Goal: Task Accomplishment & Management: Manage account settings

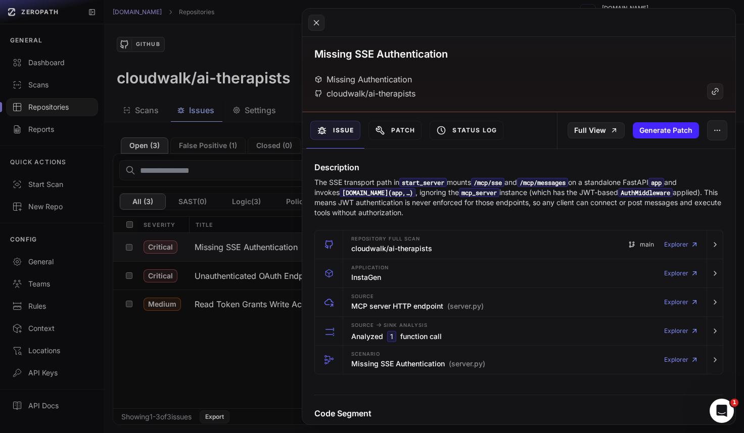
click at [200, 348] on button at bounding box center [372, 216] width 744 height 433
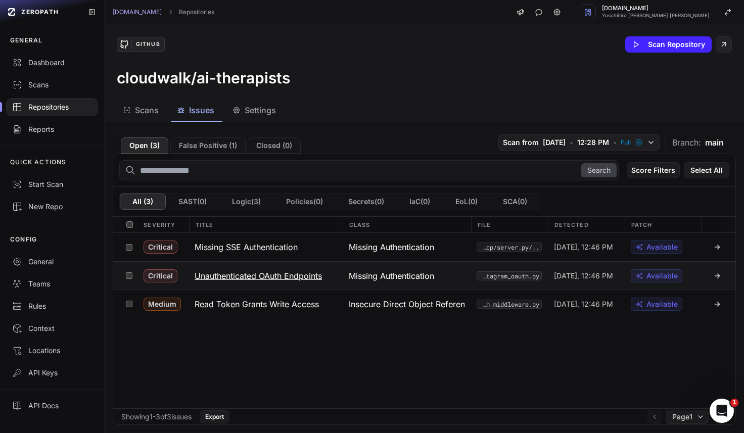
click at [282, 276] on h3 "Unauthenticated OAuth Endpoints" at bounding box center [258, 276] width 127 height 12
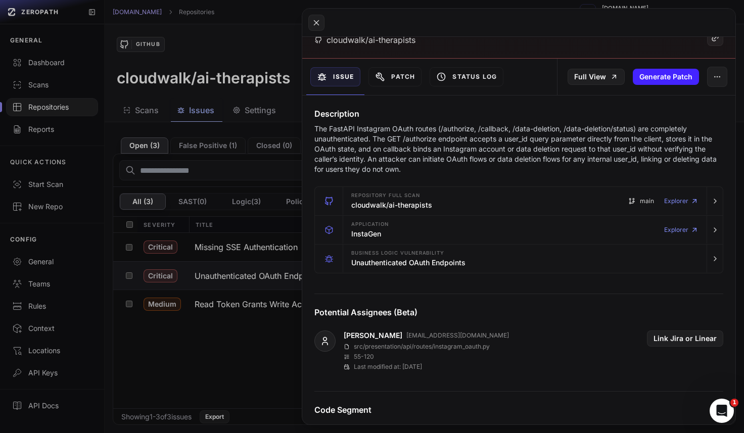
scroll to position [37, 0]
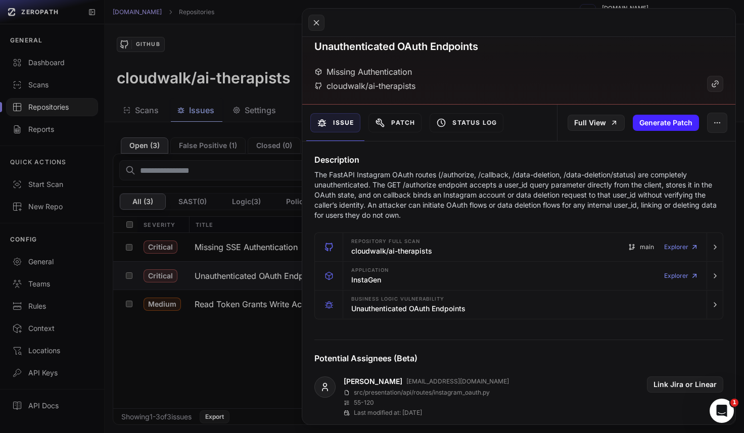
click at [268, 330] on button at bounding box center [372, 216] width 744 height 433
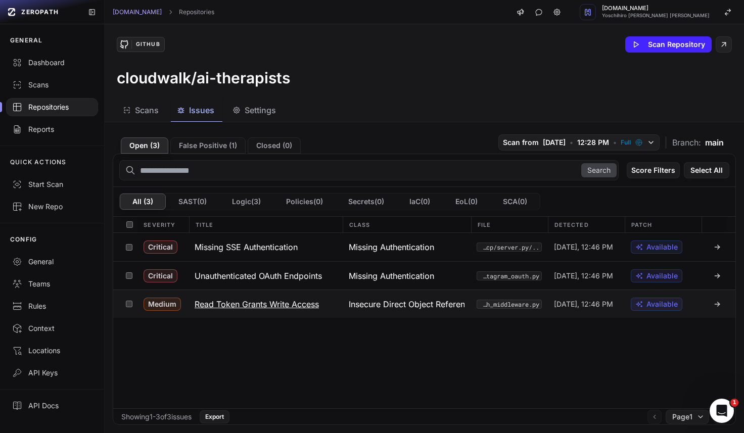
click at [271, 305] on h3 "Read Token Grants Write Access" at bounding box center [257, 304] width 124 height 12
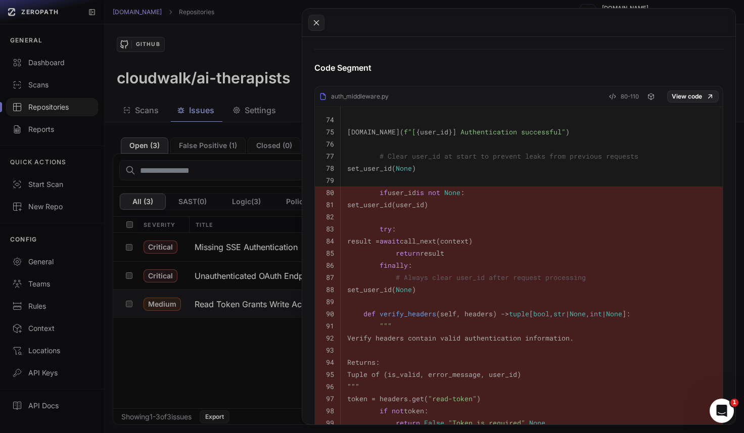
scroll to position [294, 0]
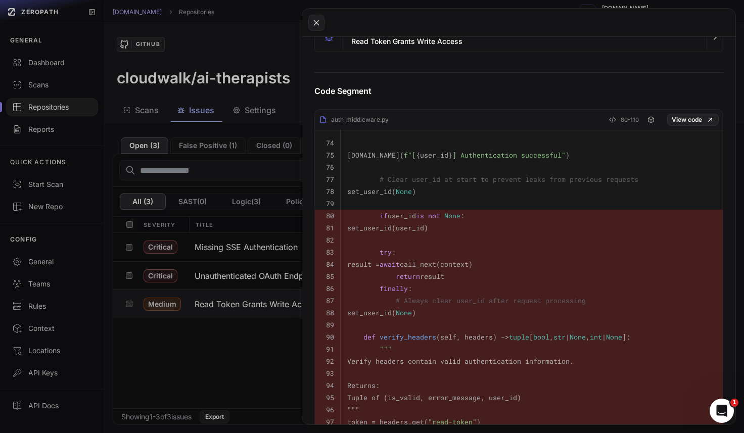
click at [206, 397] on button at bounding box center [372, 216] width 744 height 433
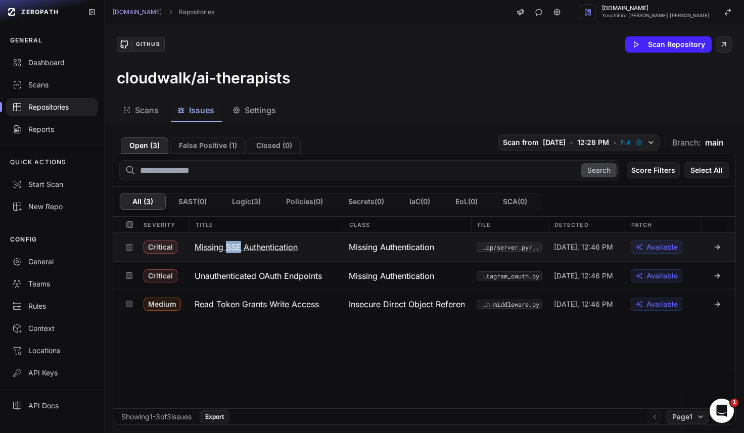
click at [214, 245] on h3 "Missing SSE Authentication" at bounding box center [246, 247] width 103 height 12
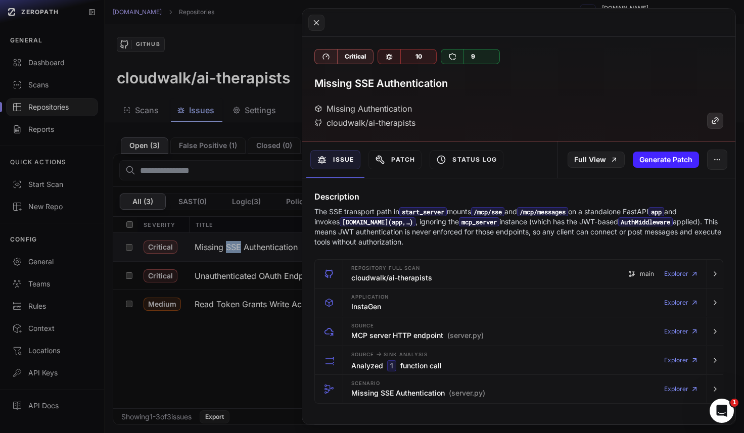
click at [714, 124] on icon at bounding box center [714, 122] width 4 height 4
click at [269, 349] on button at bounding box center [372, 216] width 744 height 433
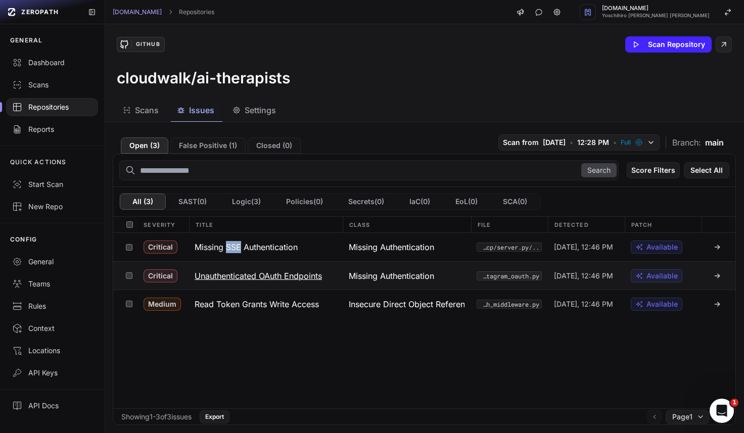
click at [299, 276] on h3 "Unauthenticated OAuth Endpoints" at bounding box center [258, 276] width 127 height 12
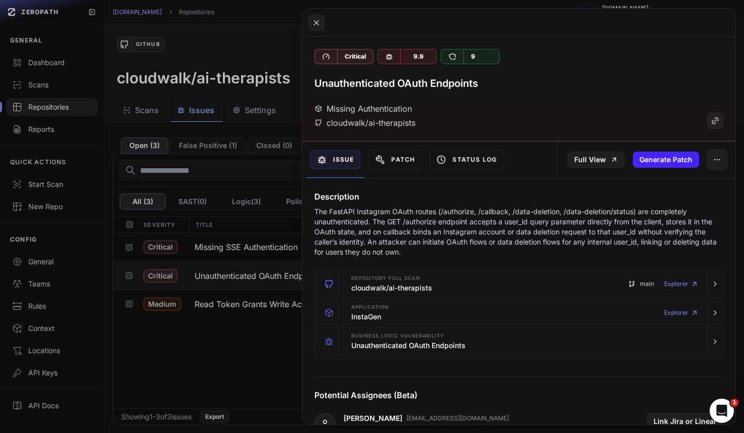
click at [435, 81] on h3 "Unauthenticated OAuth Endpoints" at bounding box center [396, 83] width 164 height 14
copy div "Unauthenticated OAuth Endpoints"
click at [716, 124] on icon at bounding box center [715, 121] width 9 height 12
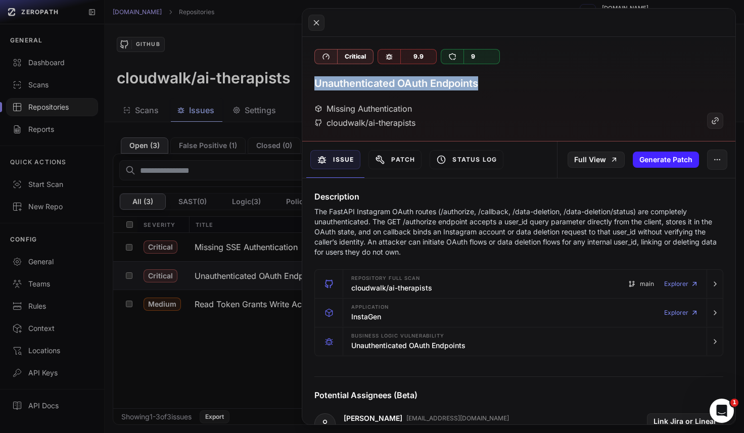
click at [268, 355] on button at bounding box center [372, 216] width 744 height 433
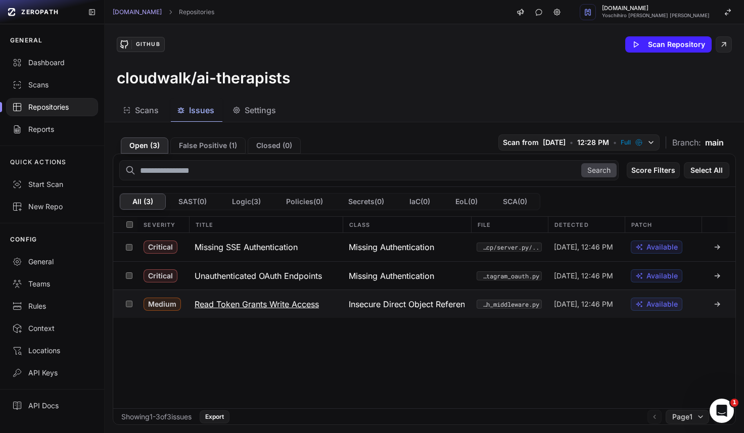
click at [316, 303] on h3 "Read Token Grants Write Access" at bounding box center [257, 304] width 124 height 12
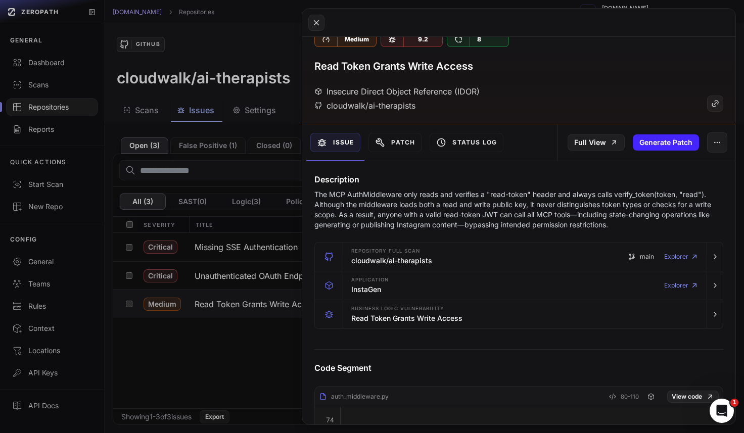
scroll to position [13, 0]
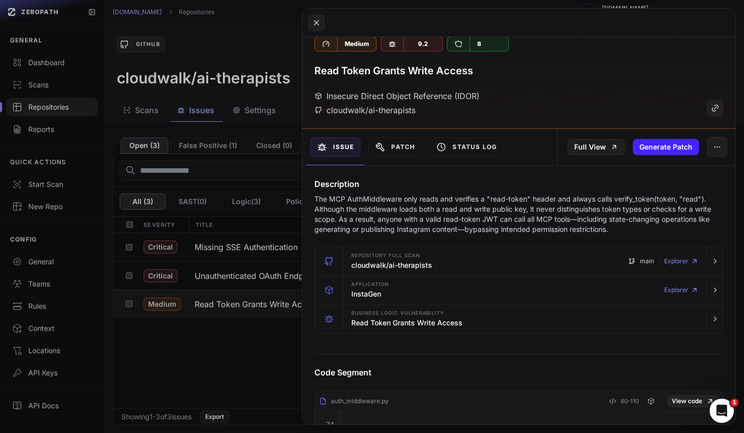
click at [401, 67] on h3 "Read Token Grants Write Access" at bounding box center [393, 71] width 159 height 14
copy div "Read Token Grants Write Access"
click at [713, 111] on icon at bounding box center [714, 110] width 4 height 4
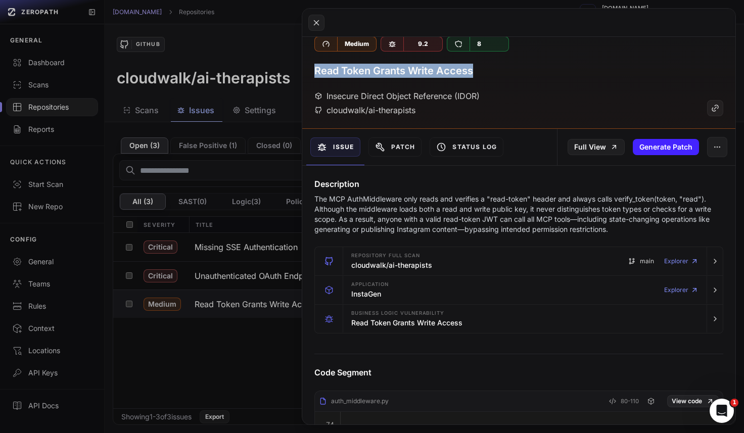
click at [260, 353] on button at bounding box center [372, 216] width 744 height 433
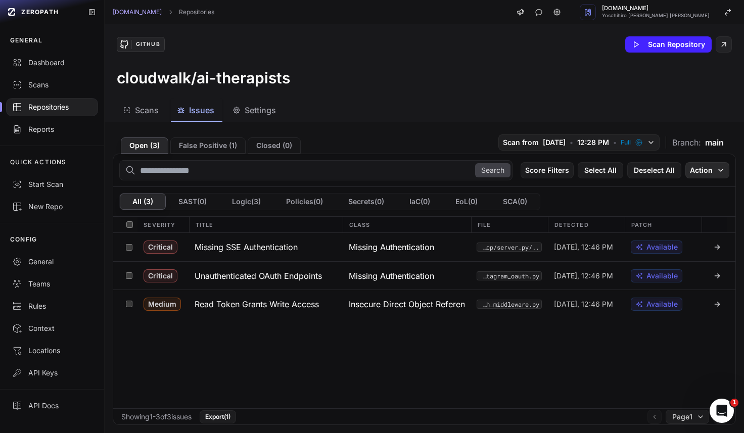
click at [713, 170] on button "Action" at bounding box center [707, 170] width 44 height 16
click at [695, 192] on div "Mark as False Positive" at bounding box center [676, 190] width 74 height 10
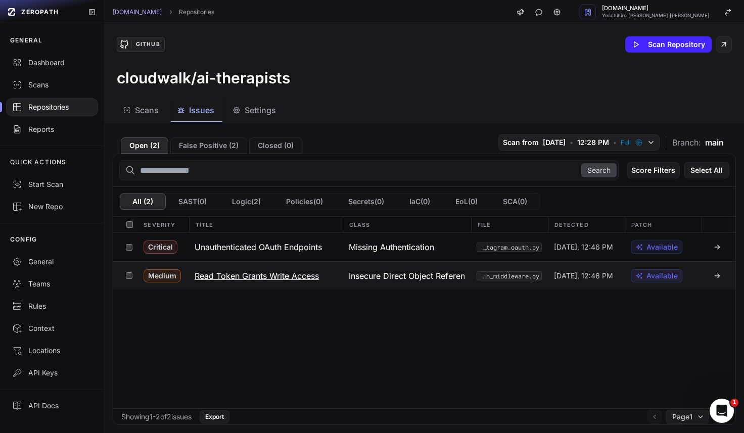
click at [720, 275] on icon at bounding box center [717, 276] width 8 height 8
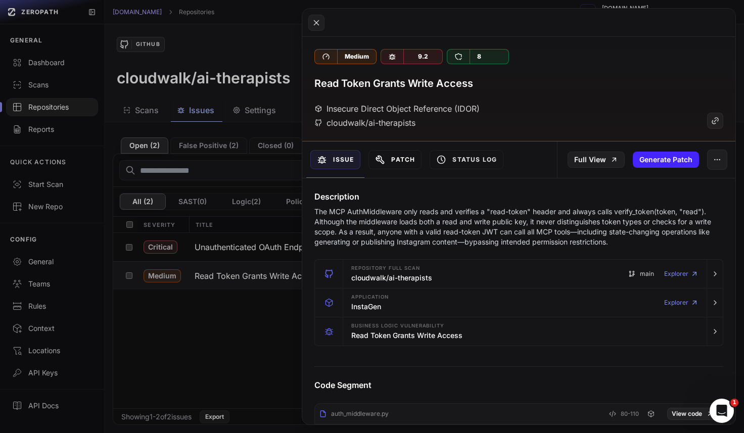
click at [384, 157] on icon at bounding box center [380, 160] width 10 height 10
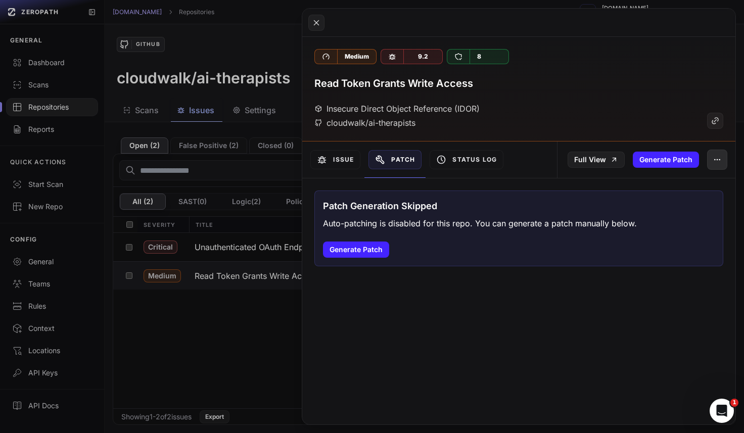
click at [714, 164] on button "button" at bounding box center [717, 160] width 20 height 20
click at [202, 371] on button at bounding box center [372, 216] width 744 height 433
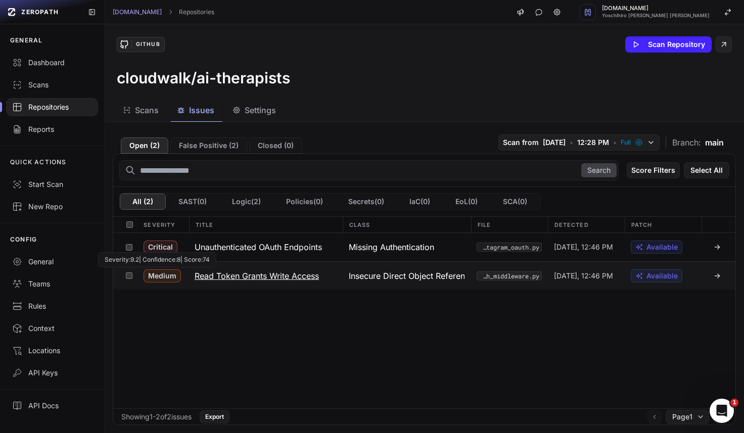
click at [158, 276] on span "Medium" at bounding box center [162, 275] width 37 height 13
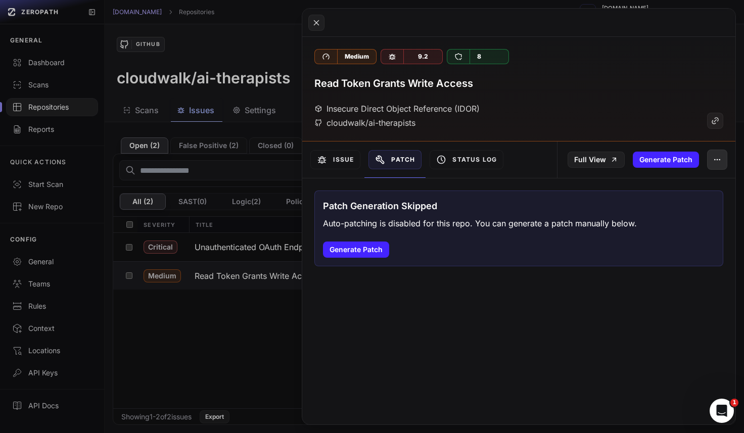
click at [716, 159] on icon "button" at bounding box center [717, 160] width 8 height 8
click at [717, 157] on icon "button" at bounding box center [717, 160] width 8 height 8
click at [260, 345] on button at bounding box center [372, 216] width 744 height 433
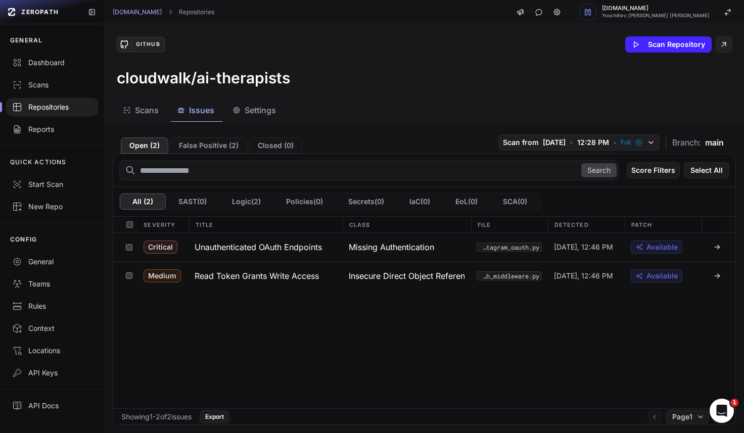
click at [290, 309] on div "Critical Unauthenticated OAuth Endpoints Missing Authentication src/presentatio…" at bounding box center [424, 320] width 622 height 175
click at [451, 278] on span "Insecure Direct Object Reference (IDOR)" at bounding box center [407, 276] width 116 height 12
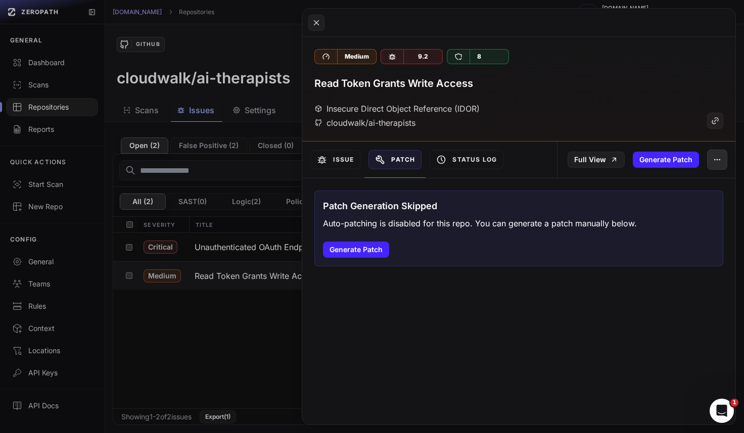
click at [721, 165] on button "button" at bounding box center [717, 160] width 20 height 20
click at [678, 213] on div "Archive Issue" at bounding box center [671, 211] width 108 height 24
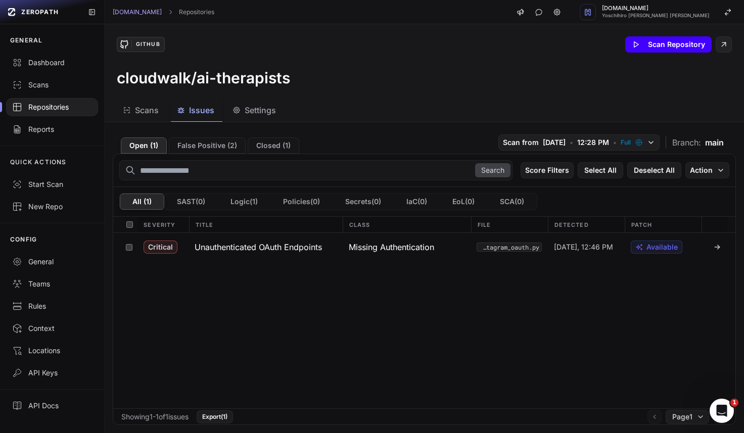
click at [664, 44] on button "Scan Repository" at bounding box center [668, 44] width 86 height 16
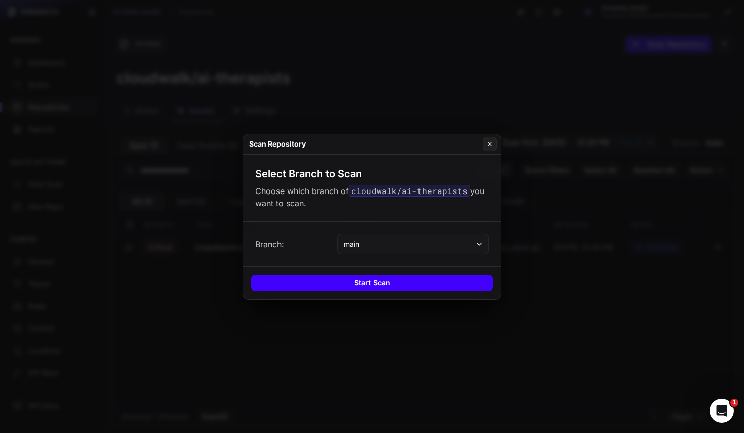
click at [367, 288] on button "Start Scan" at bounding box center [372, 283] width 242 height 16
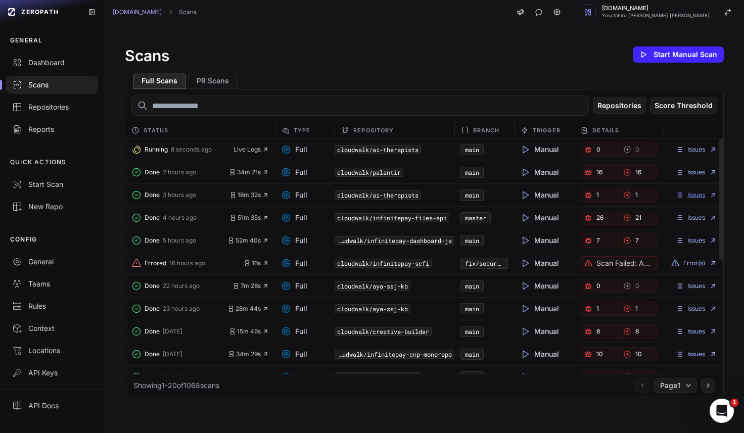
click at [694, 197] on link "Issues" at bounding box center [696, 195] width 42 height 8
click at [257, 149] on span "Live Logs" at bounding box center [250, 150] width 35 height 8
click at [259, 152] on span "Live Logs" at bounding box center [250, 150] width 35 height 8
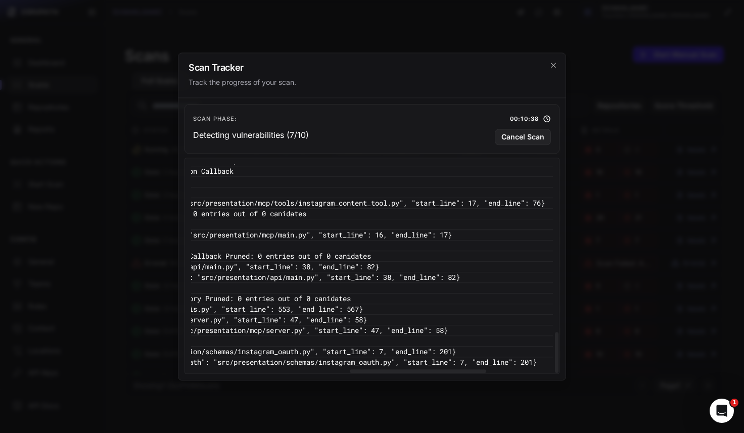
scroll to position [858, 0]
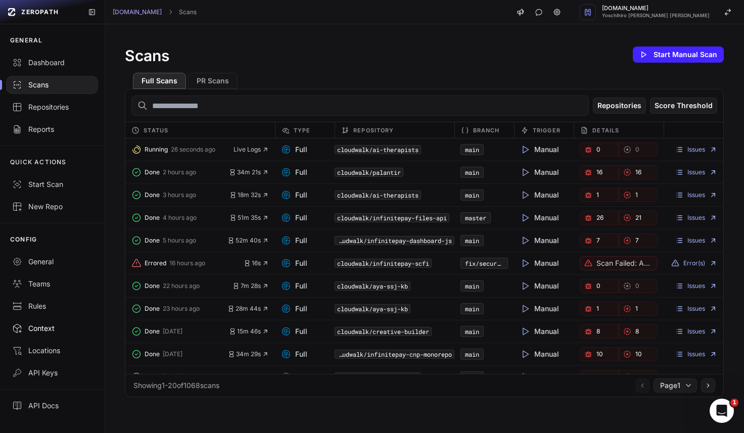
click at [56, 330] on div "Context" at bounding box center [52, 328] width 80 height 10
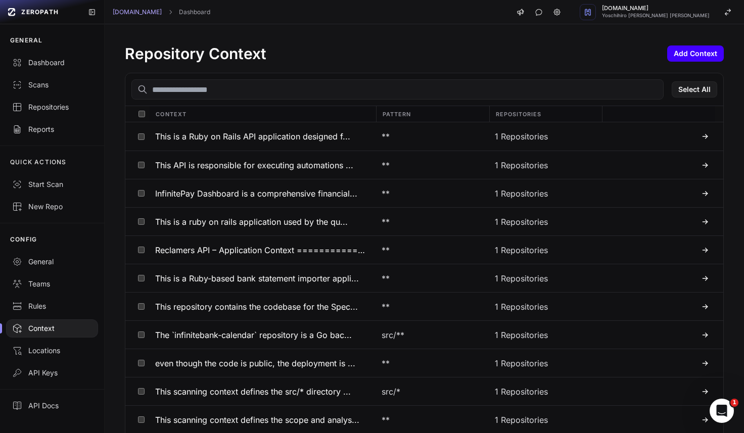
click at [700, 54] on button "Add Context" at bounding box center [695, 53] width 57 height 16
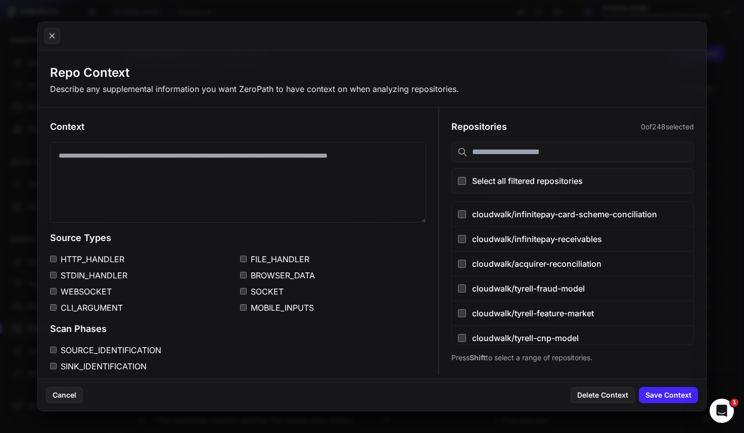
click at [521, 153] on input "text" at bounding box center [572, 152] width 243 height 20
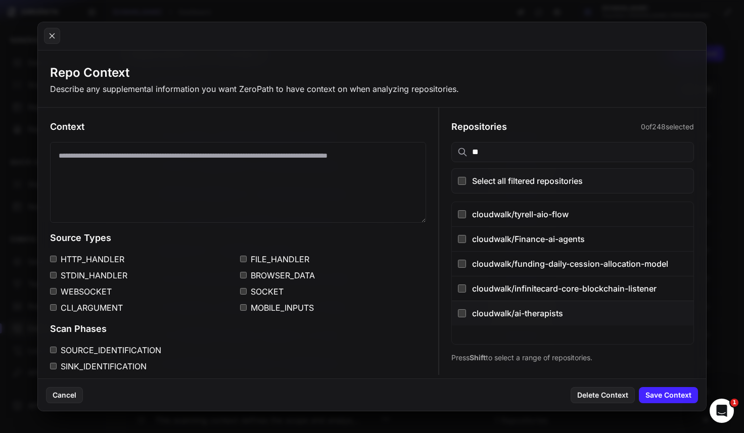
type input "**"
click at [468, 313] on button "cloudwalk/ai-therapists" at bounding box center [573, 313] width 242 height 25
click at [289, 165] on textarea at bounding box center [238, 182] width 377 height 81
type textarea "*"
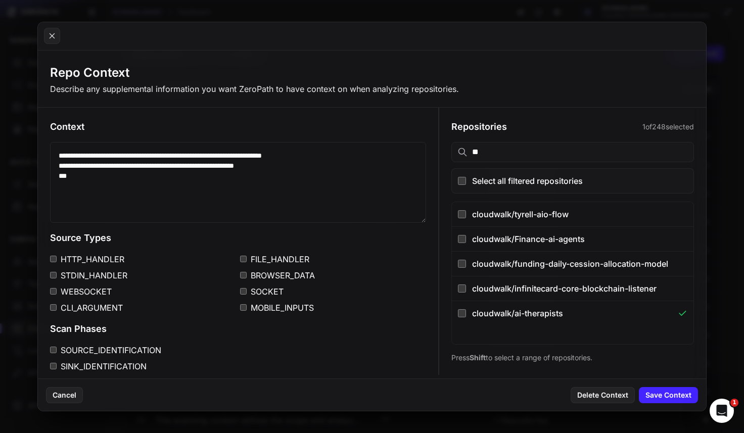
paste textarea "**********"
paste textarea "***"
click at [361, 159] on textarea "**********" at bounding box center [238, 182] width 377 height 81
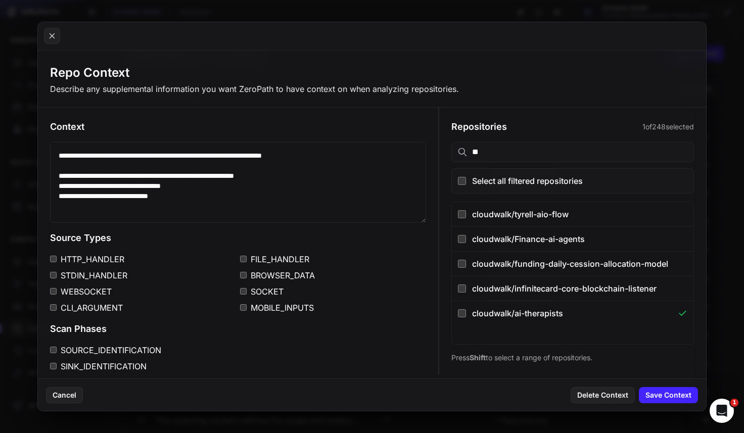
click at [294, 198] on textarea "**********" at bounding box center [238, 182] width 377 height 81
type textarea "**********"
click at [673, 395] on button "Save Context" at bounding box center [668, 395] width 59 height 16
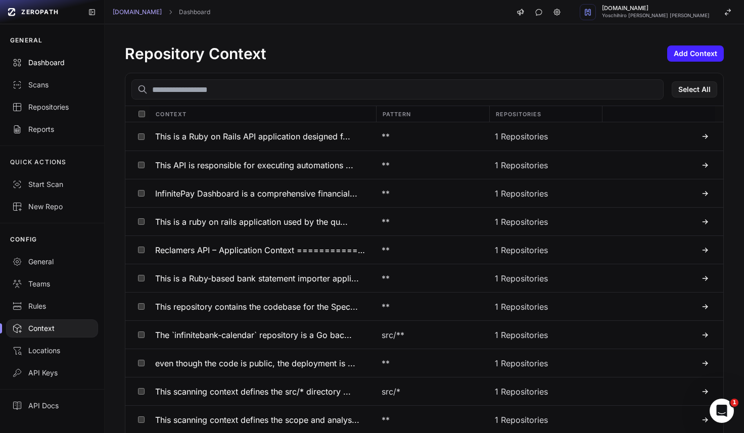
click at [62, 68] on link "Dashboard" at bounding box center [52, 63] width 104 height 22
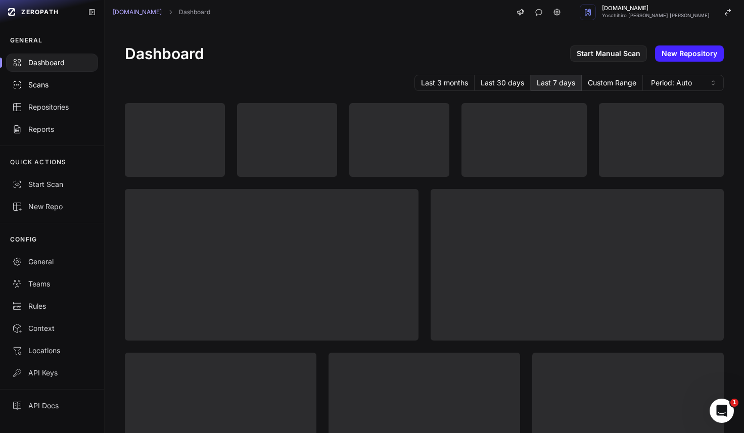
click at [40, 84] on div "Scans" at bounding box center [52, 85] width 80 height 10
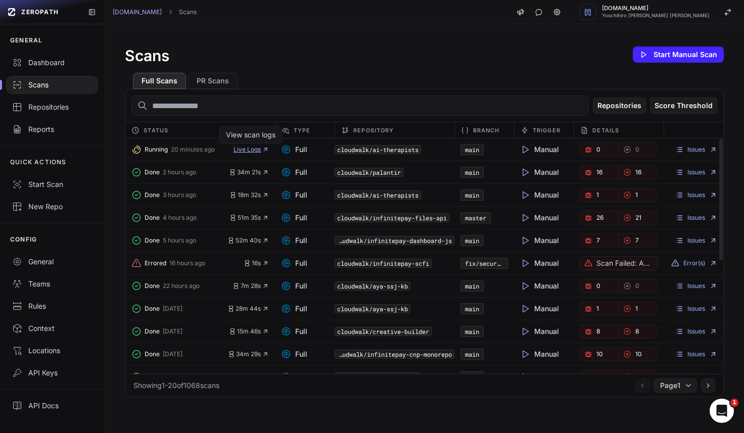
click at [254, 151] on span "Live Logs" at bounding box center [250, 150] width 35 height 8
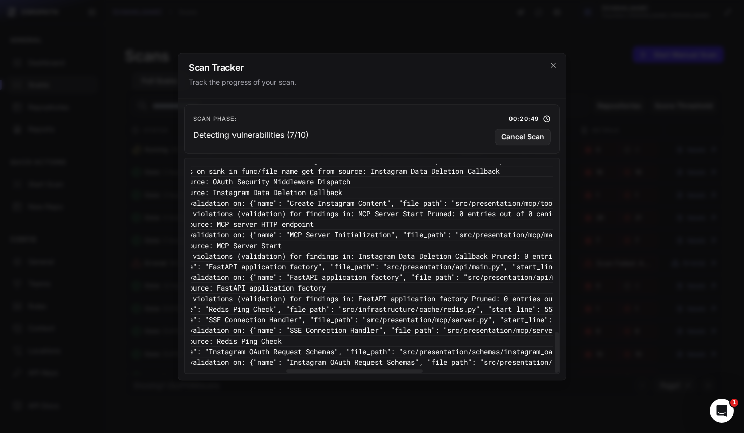
scroll to position [858, 354]
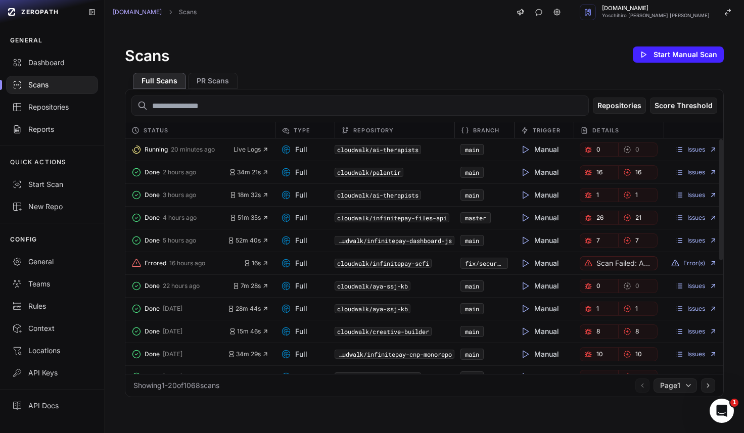
click at [442, 91] on div "Repositories Score Threshold" at bounding box center [424, 105] width 598 height 32
click at [247, 152] on span "Live Logs" at bounding box center [250, 150] width 35 height 8
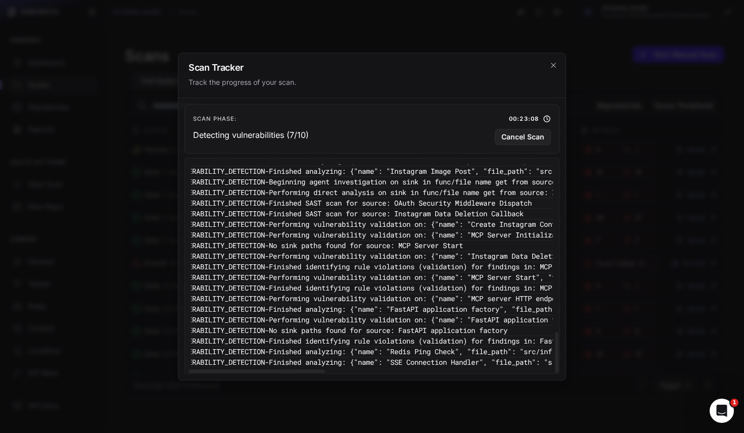
scroll to position [858, 0]
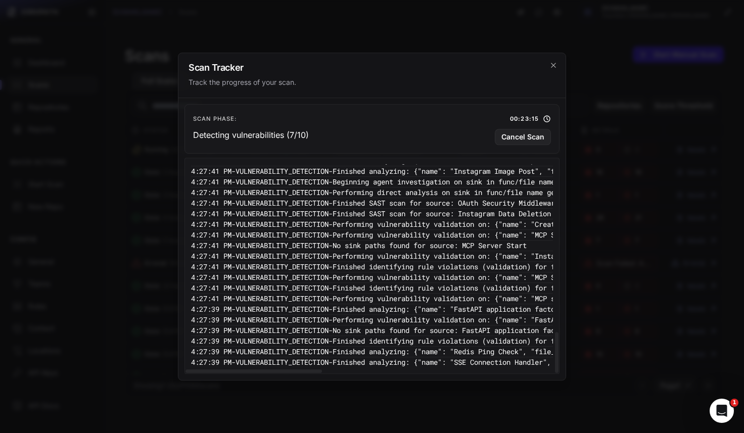
click at [551, 70] on h2 "Scan Tracker" at bounding box center [372, 67] width 367 height 9
click at [554, 66] on icon "cross 2," at bounding box center [553, 65] width 8 height 8
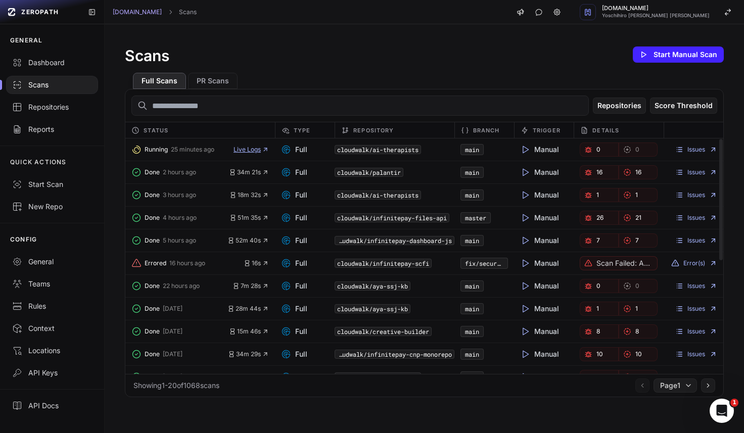
click at [243, 153] on span "Live Logs" at bounding box center [250, 150] width 35 height 8
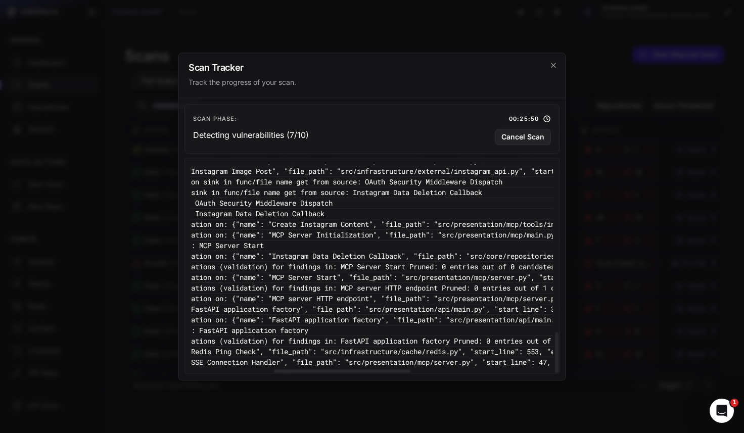
scroll to position [858, 177]
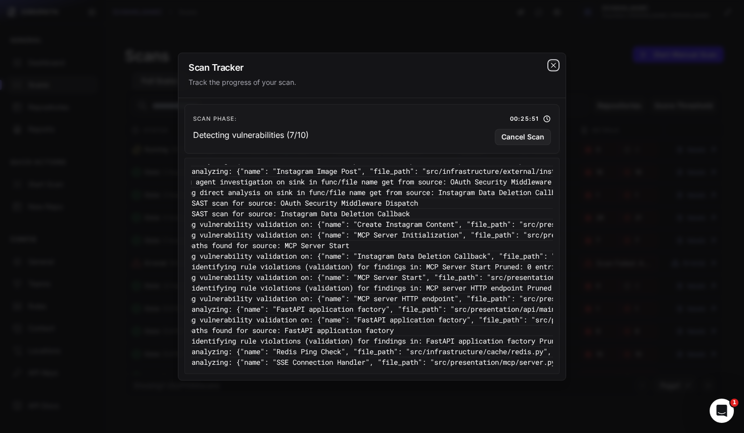
click at [551, 68] on icon "cross 2," at bounding box center [553, 65] width 8 height 8
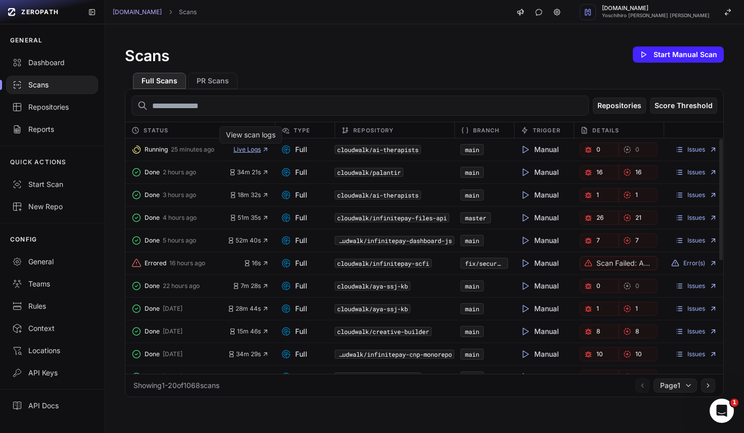
click at [258, 150] on span "Live Logs" at bounding box center [250, 150] width 35 height 8
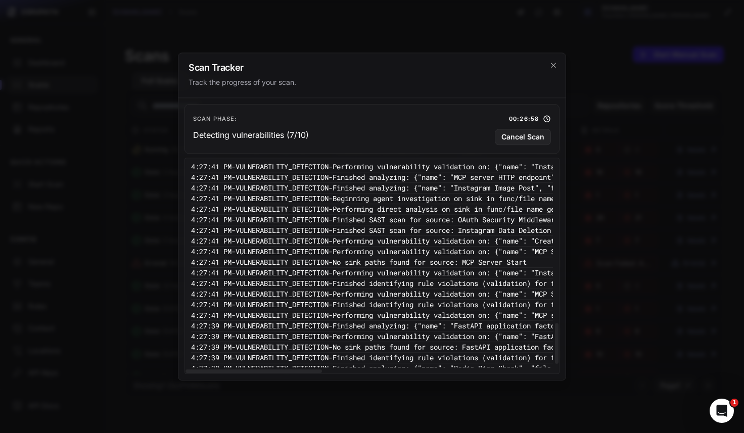
scroll to position [858, 0]
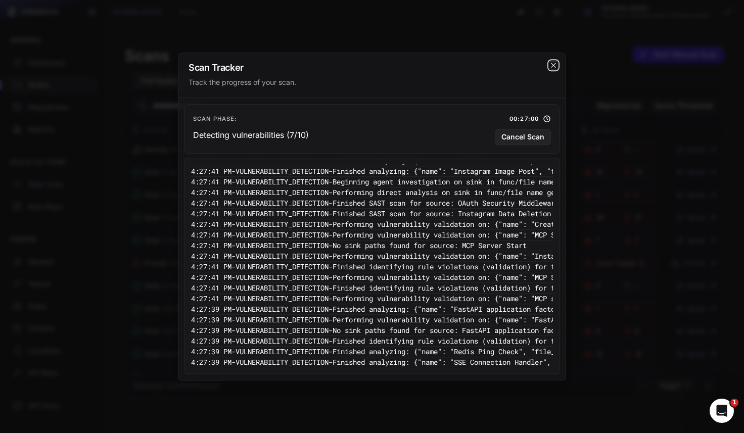
click at [553, 68] on icon "cross 2," at bounding box center [553, 65] width 8 height 8
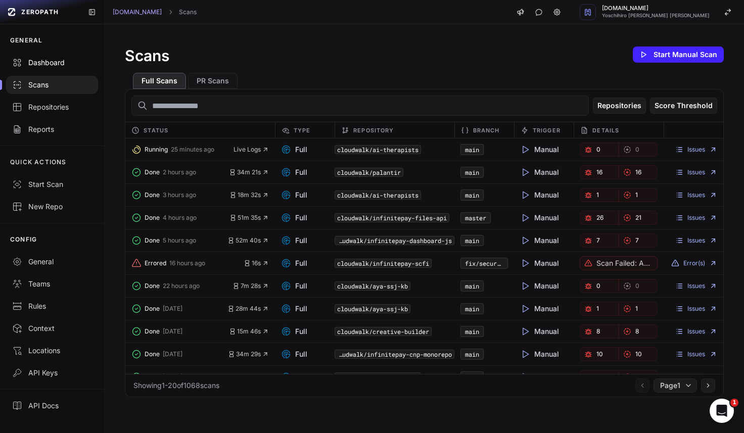
click at [57, 67] on div "Dashboard" at bounding box center [52, 63] width 80 height 10
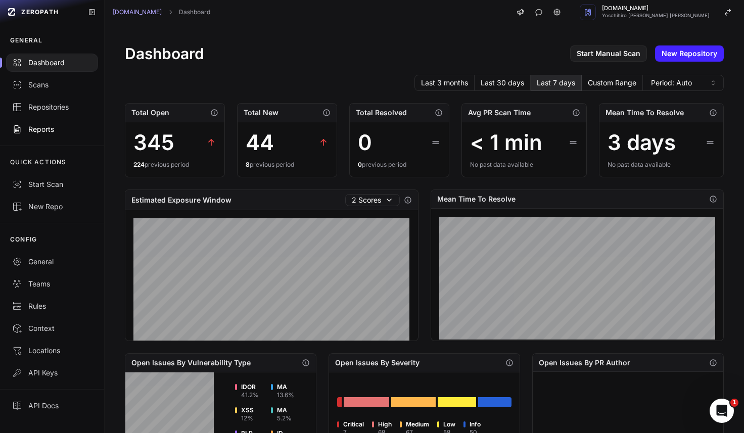
click at [45, 127] on div "Reports" at bounding box center [52, 129] width 80 height 10
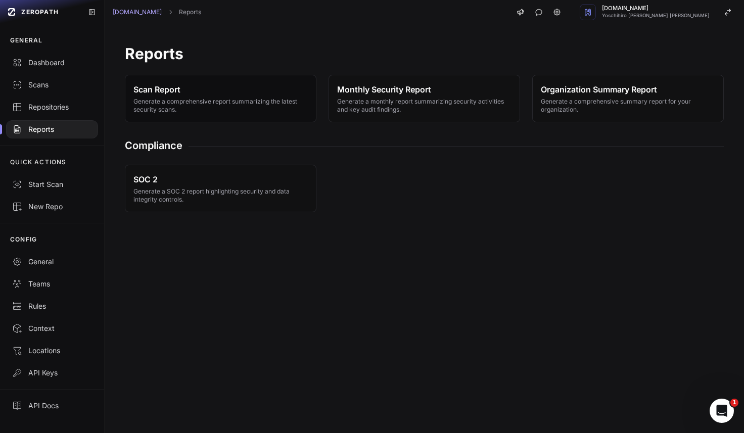
click at [194, 101] on span "Generate a comprehensive report summarizing the latest security scans." at bounding box center [220, 106] width 174 height 16
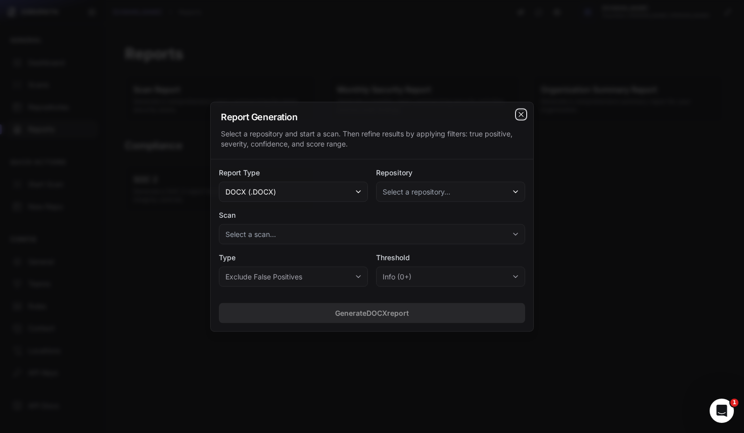
click at [524, 117] on icon "cross 2," at bounding box center [521, 114] width 8 height 8
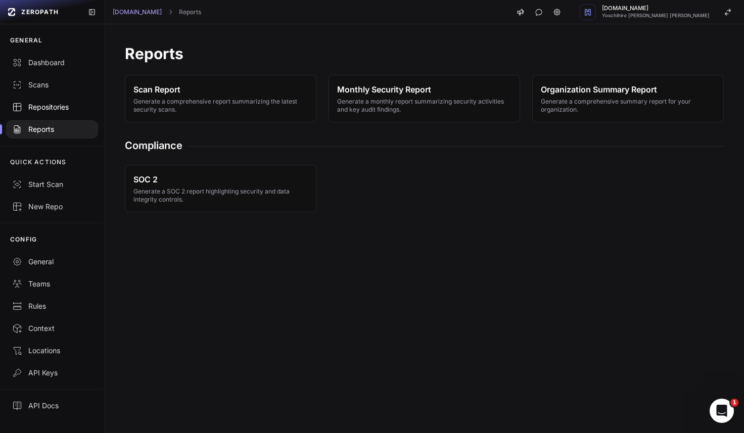
click at [63, 102] on link "Repositories" at bounding box center [52, 107] width 104 height 22
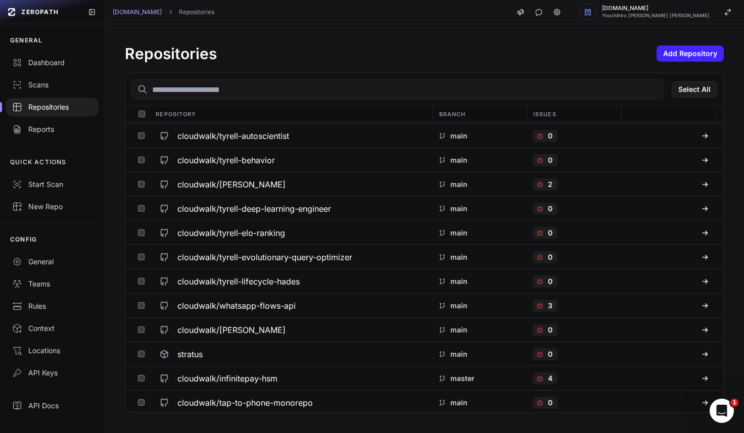
scroll to position [5726, 0]
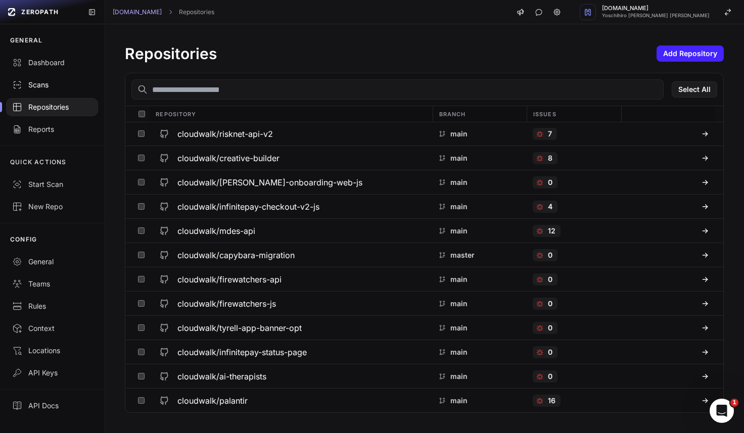
click at [42, 85] on div "Scans" at bounding box center [52, 85] width 80 height 10
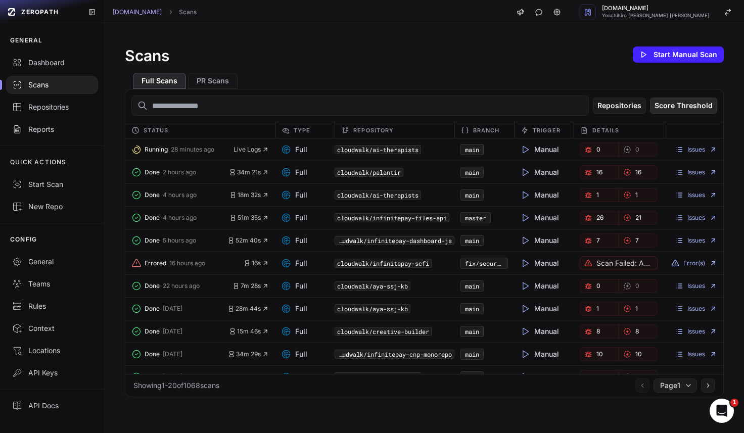
click at [693, 107] on button "Score Threshold" at bounding box center [683, 106] width 67 height 16
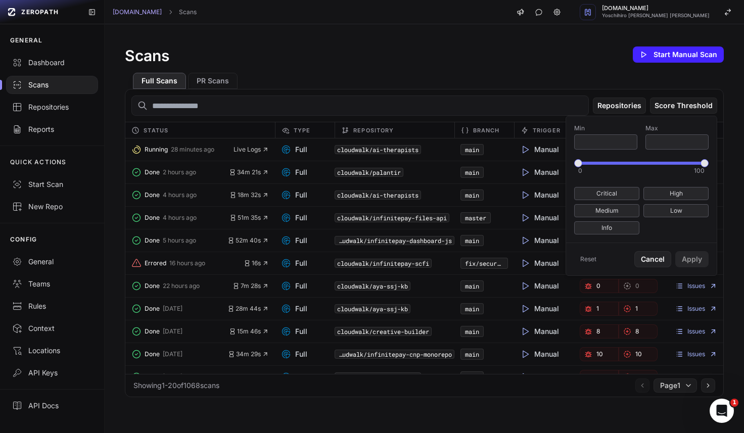
click at [638, 68] on div "Full Scans PR Scans" at bounding box center [424, 77] width 599 height 24
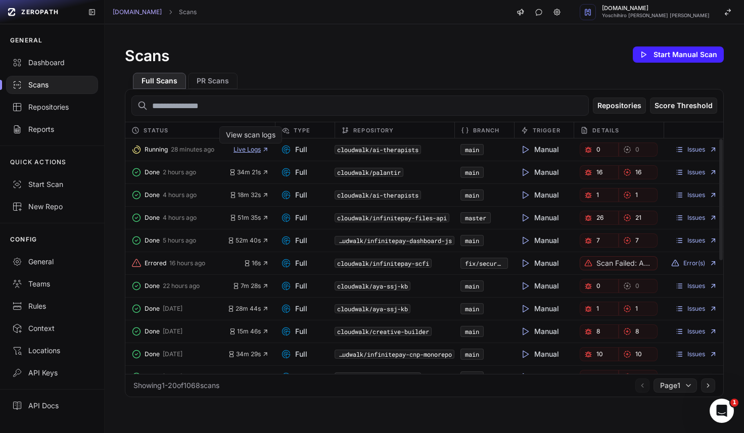
click at [253, 147] on span "Live Logs" at bounding box center [250, 150] width 35 height 8
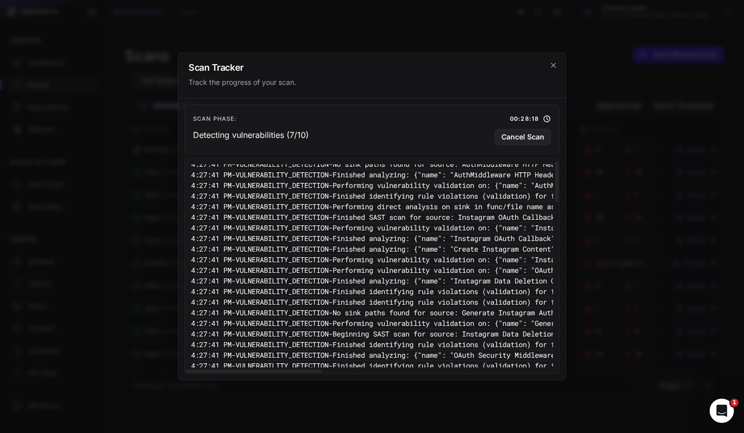
scroll to position [858, 0]
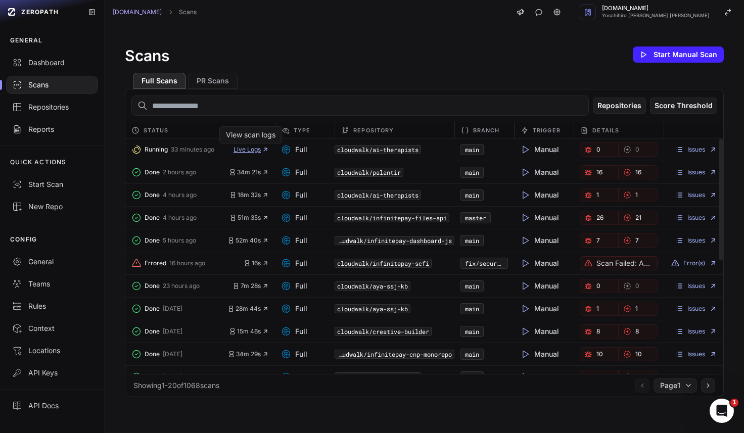
click at [249, 151] on span "Live Logs" at bounding box center [250, 150] width 35 height 8
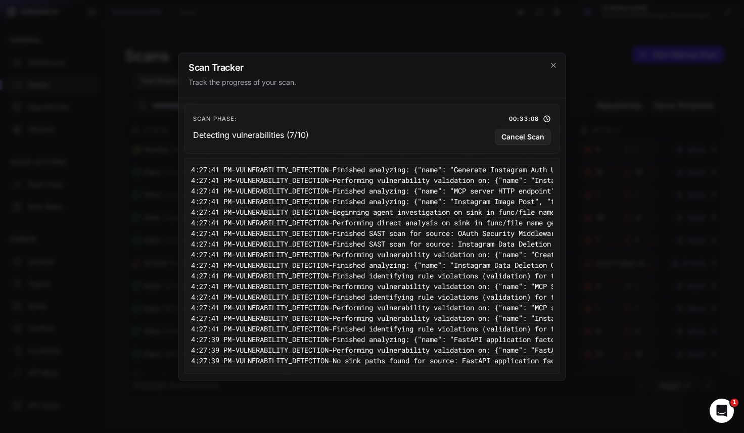
scroll to position [858, 0]
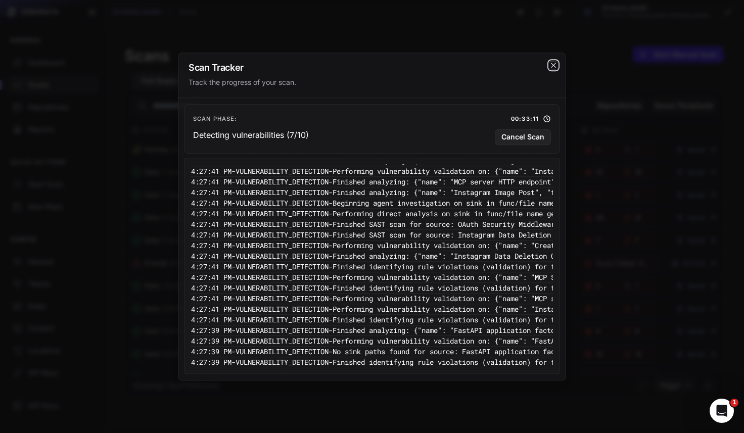
click at [556, 68] on icon "cross 2," at bounding box center [553, 65] width 8 height 8
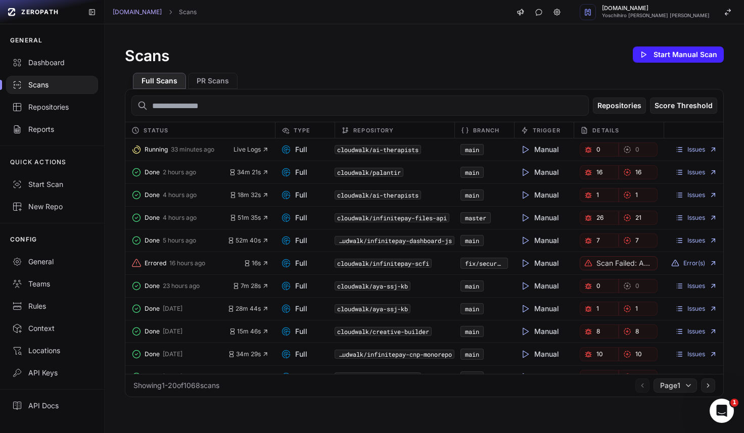
click at [310, 77] on div "Full Scans PR Scans" at bounding box center [424, 77] width 599 height 24
click at [255, 151] on span "Live Logs" at bounding box center [250, 150] width 35 height 8
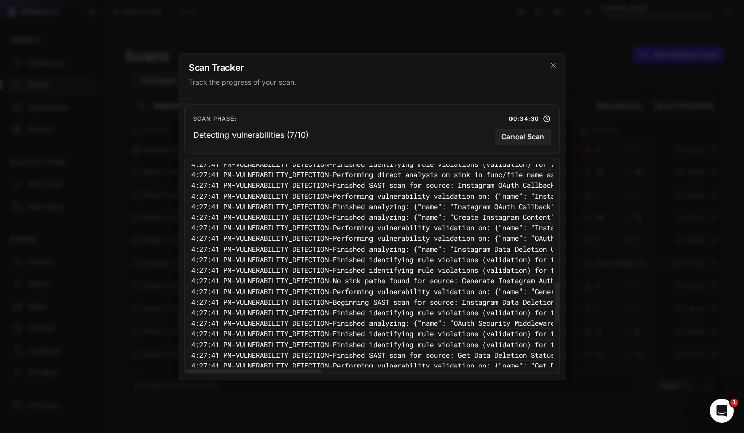
scroll to position [858, 0]
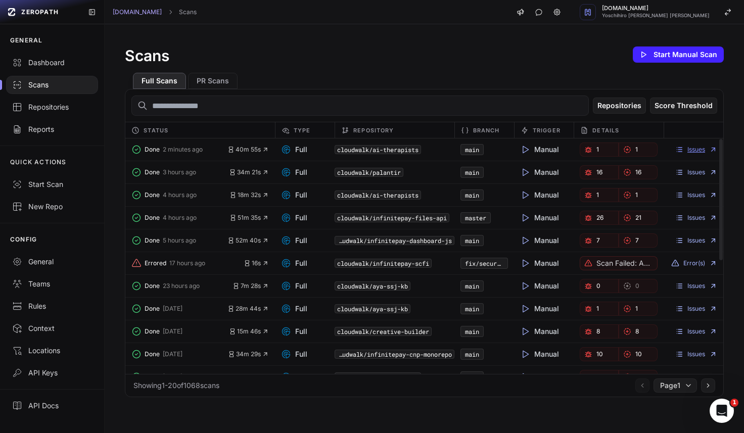
click at [691, 148] on link "Issues" at bounding box center [696, 150] width 42 height 8
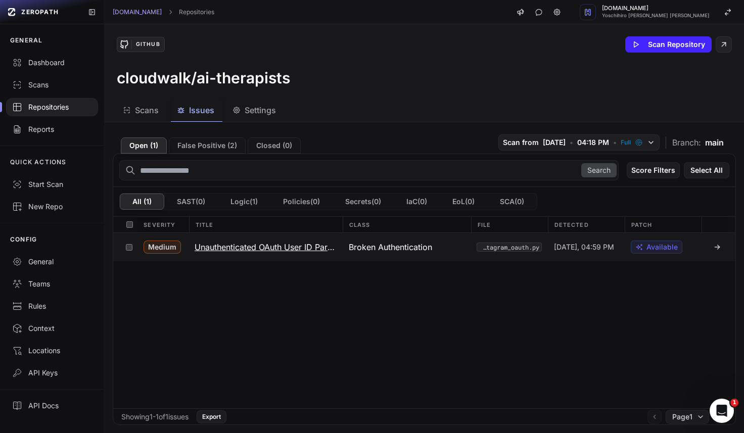
click at [259, 251] on h3 "Unauthenticated OAuth User ID Parameter" at bounding box center [266, 247] width 142 height 12
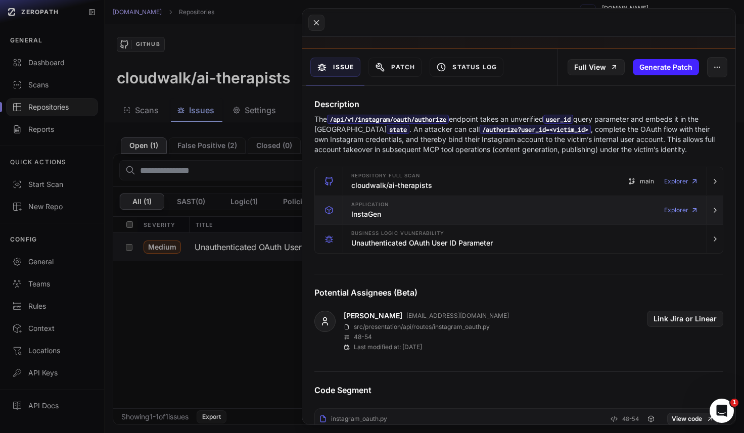
scroll to position [90, 0]
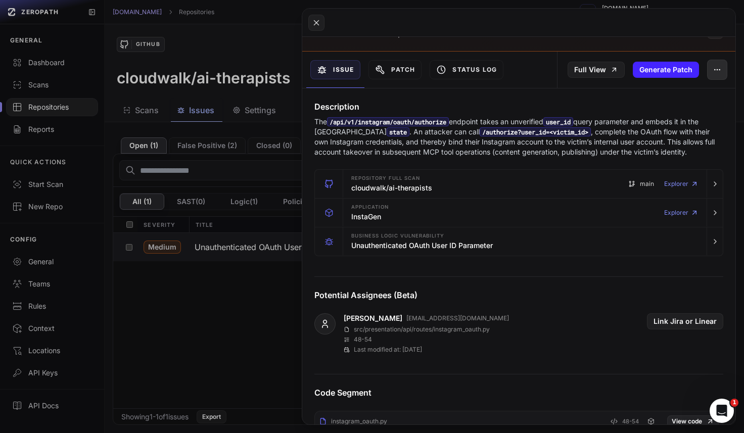
click at [716, 74] on button "button" at bounding box center [717, 70] width 20 height 20
click at [658, 121] on div "Archive Issue" at bounding box center [671, 121] width 108 height 24
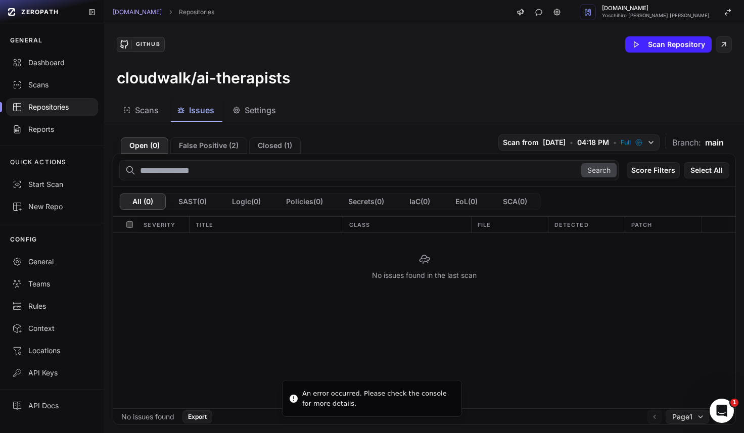
click at [319, 137] on div "Open ( 0 ) False Positive ( 2 ) Closed ( 1 ) Scan from [DATE] • 04:18 PM • Full…" at bounding box center [424, 141] width 623 height 23
click at [265, 144] on button "Closed ( 1 )" at bounding box center [275, 145] width 52 height 16
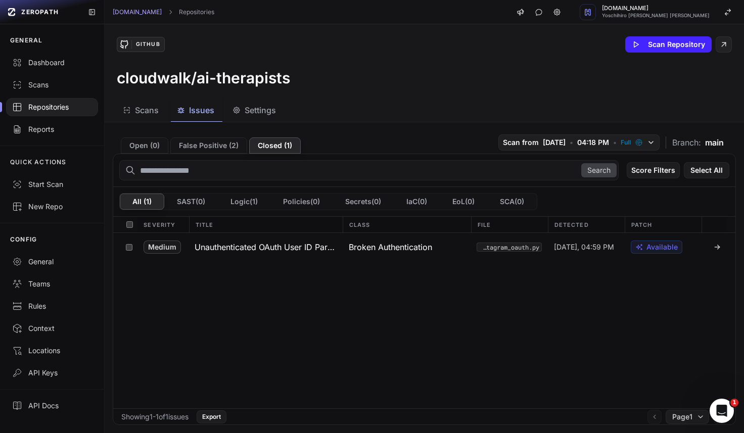
click at [218, 147] on button "False Positive ( 2 )" at bounding box center [208, 145] width 77 height 16
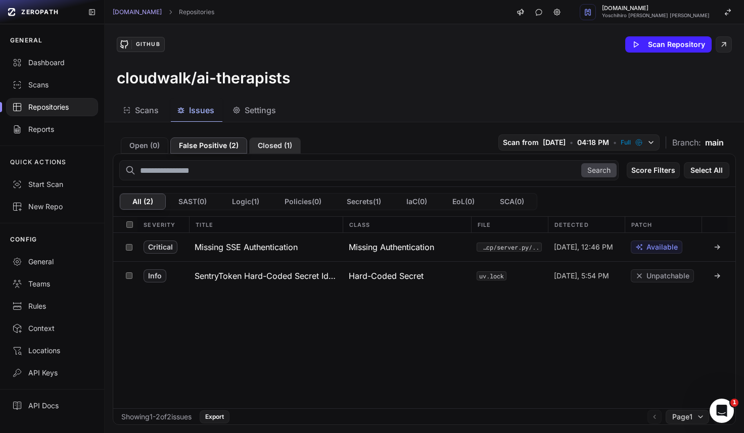
click at [280, 146] on button "Closed ( 1 )" at bounding box center [275, 145] width 52 height 16
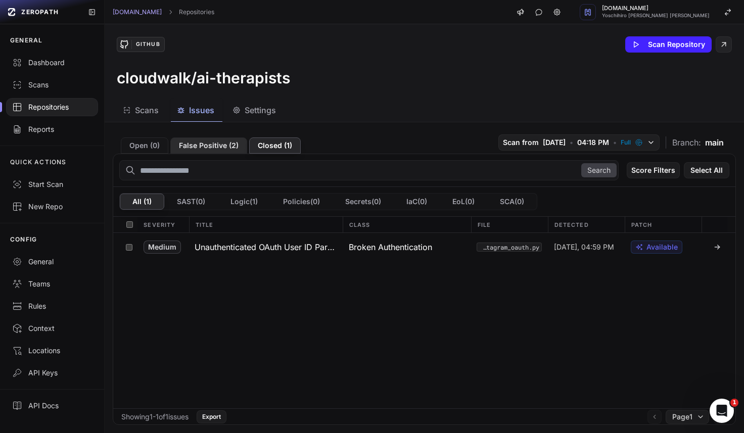
click at [215, 140] on button "False Positive ( 2 )" at bounding box center [208, 145] width 77 height 16
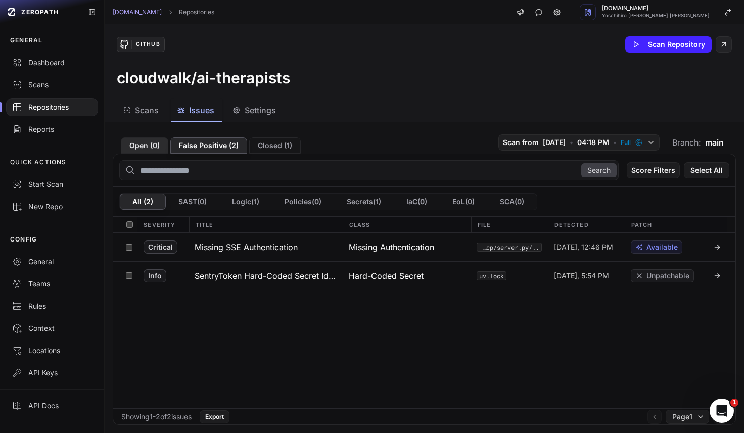
click at [159, 147] on button "Open ( 0 )" at bounding box center [145, 145] width 48 height 16
